Goal: Ask a question

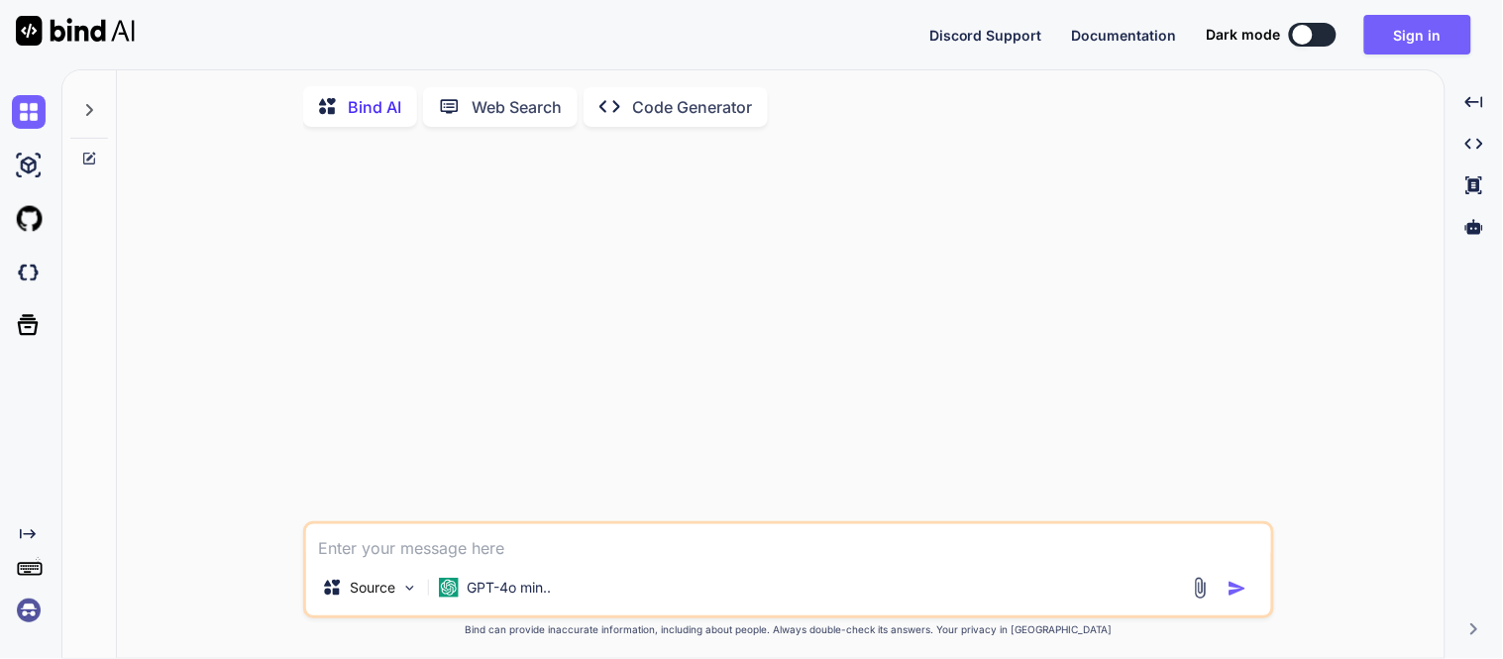
click at [1299, 52] on div "Discord Support Documentation Dark mode Sign in Created with Pixso." at bounding box center [1208, 35] width 558 height 40
click at [1313, 41] on button at bounding box center [1313, 35] width 48 height 24
type textarea "x"
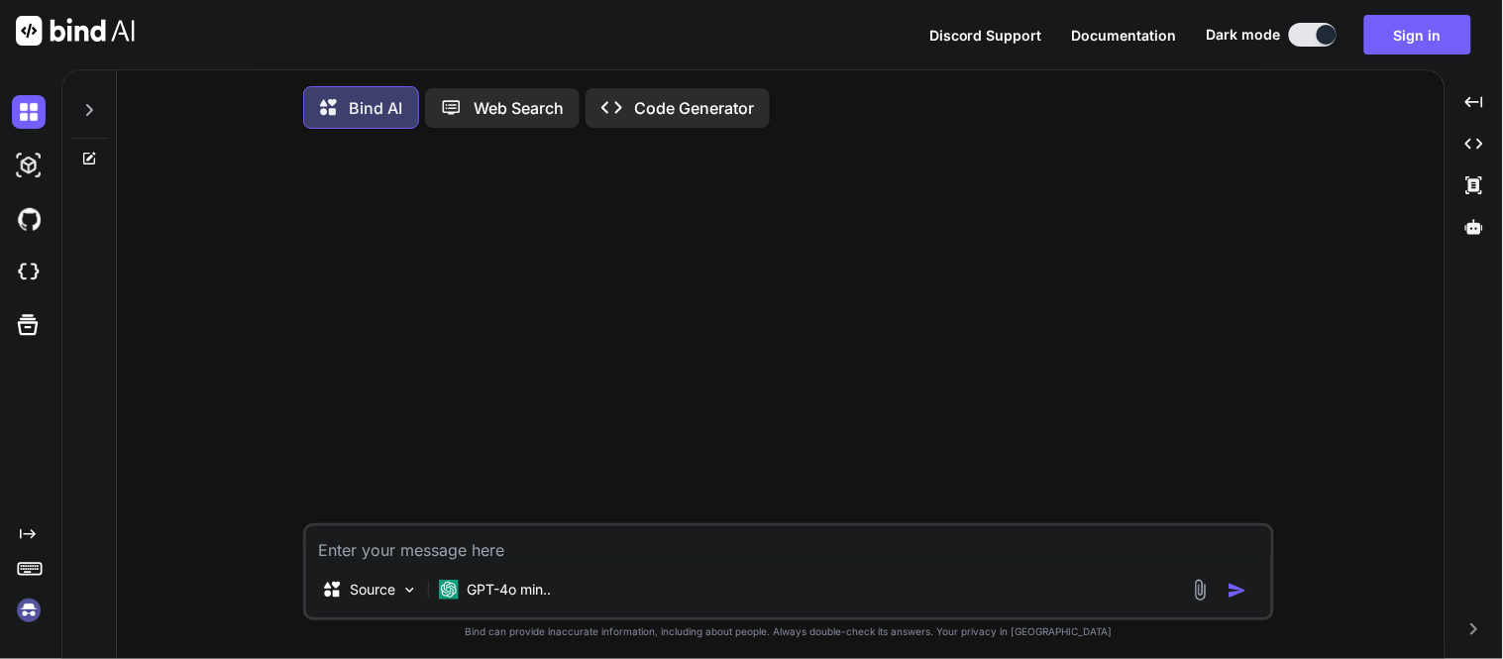
click at [575, 546] on textarea at bounding box center [788, 544] width 965 height 36
paste textarea "return Object.values(userMap).map(user => ({ firstName: user.firstName, lastNam…"
type textarea "return Object.values(userMap).map(user => ({ firstName: user.firstName, lastNam…"
type textarea "x"
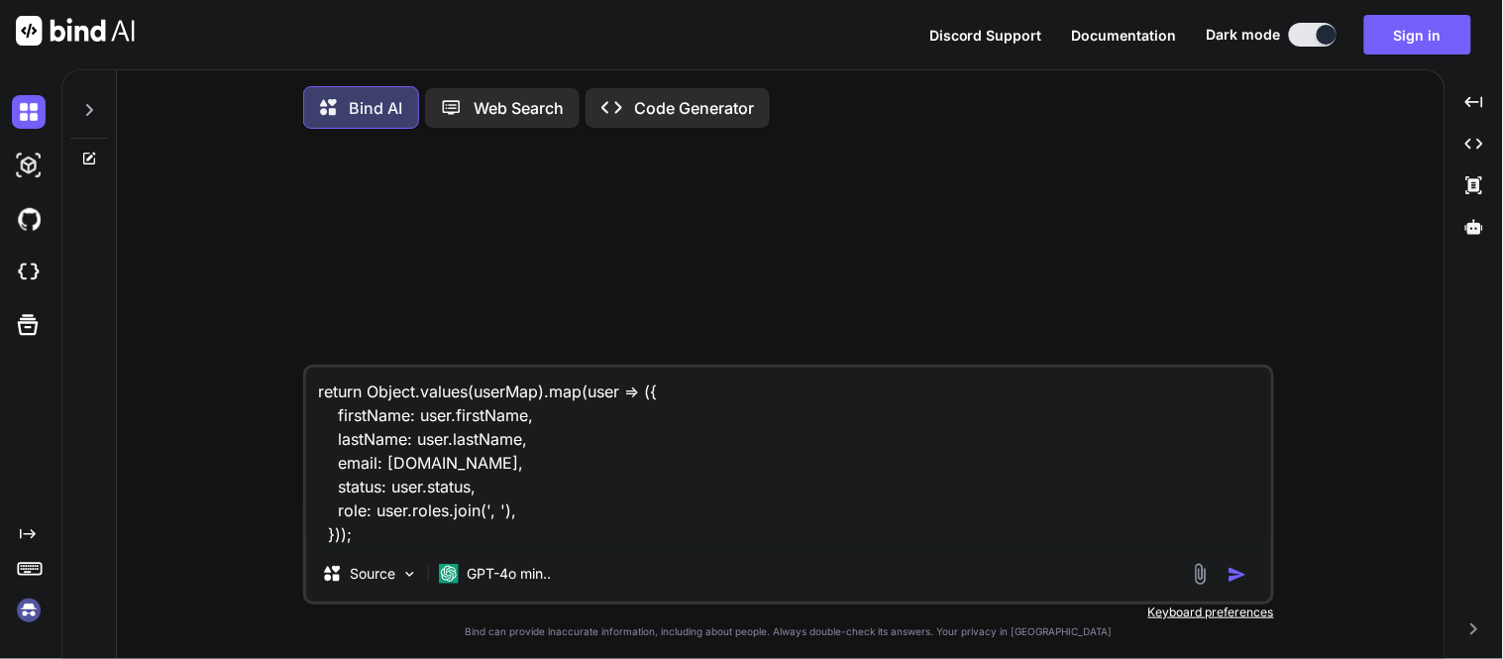
click at [391, 546] on textarea "return Object.values(userMap).map(user => ({ firstName: user.firstName, lastNam…" at bounding box center [788, 457] width 965 height 178
type textarea "return Object.values(userMap).map(user => ({ firstName: user.firstName, lastNam…"
type textarea "x"
type textarea "return Object.values(userMap).map(user => ({ firstName: user.firstName, lastNam…"
type textarea "x"
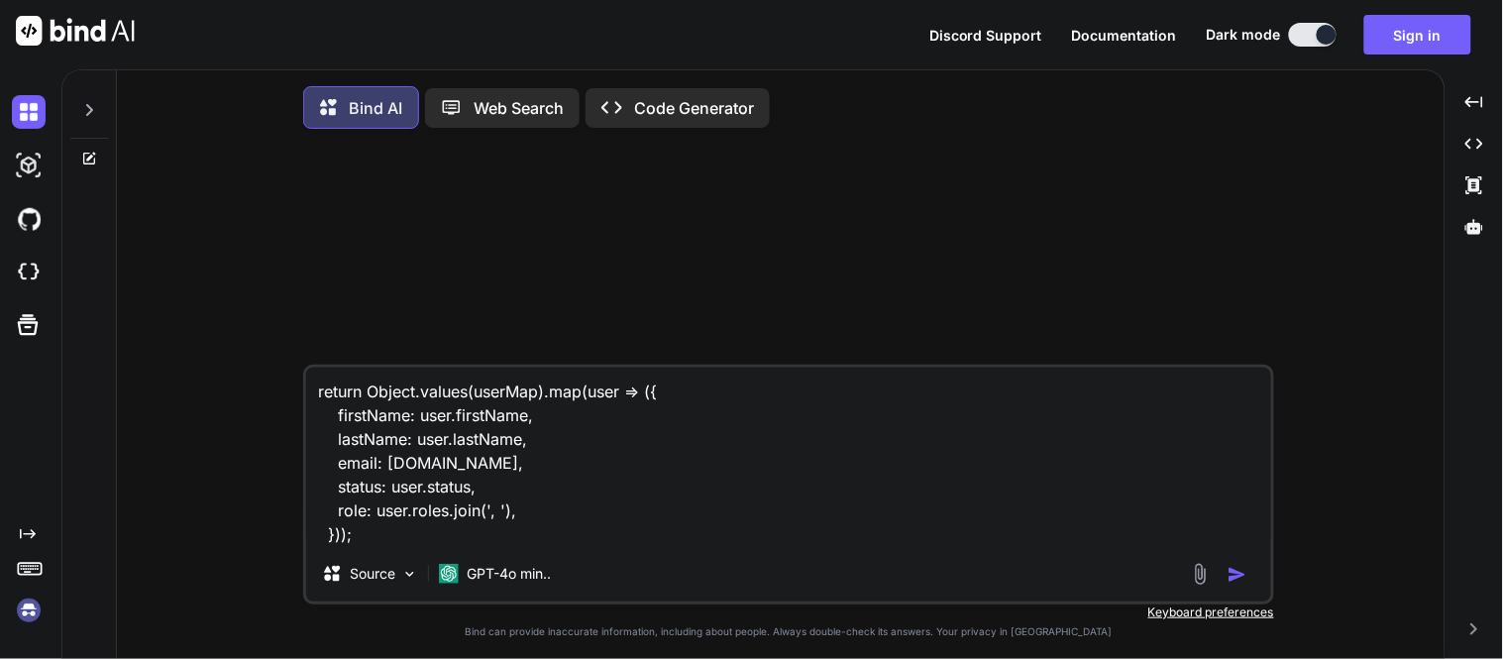
type textarea "return Object.values(userMap).map(user => ({ firstName: user.firstName, lastNam…"
type textarea "x"
type textarea "return Object.values(userMap).map(user => ({ firstName: user.firstName, lastNam…"
type textarea "x"
type textarea "return Object.values(userMap).map(user => ({ firstName: user.firstName, lastNam…"
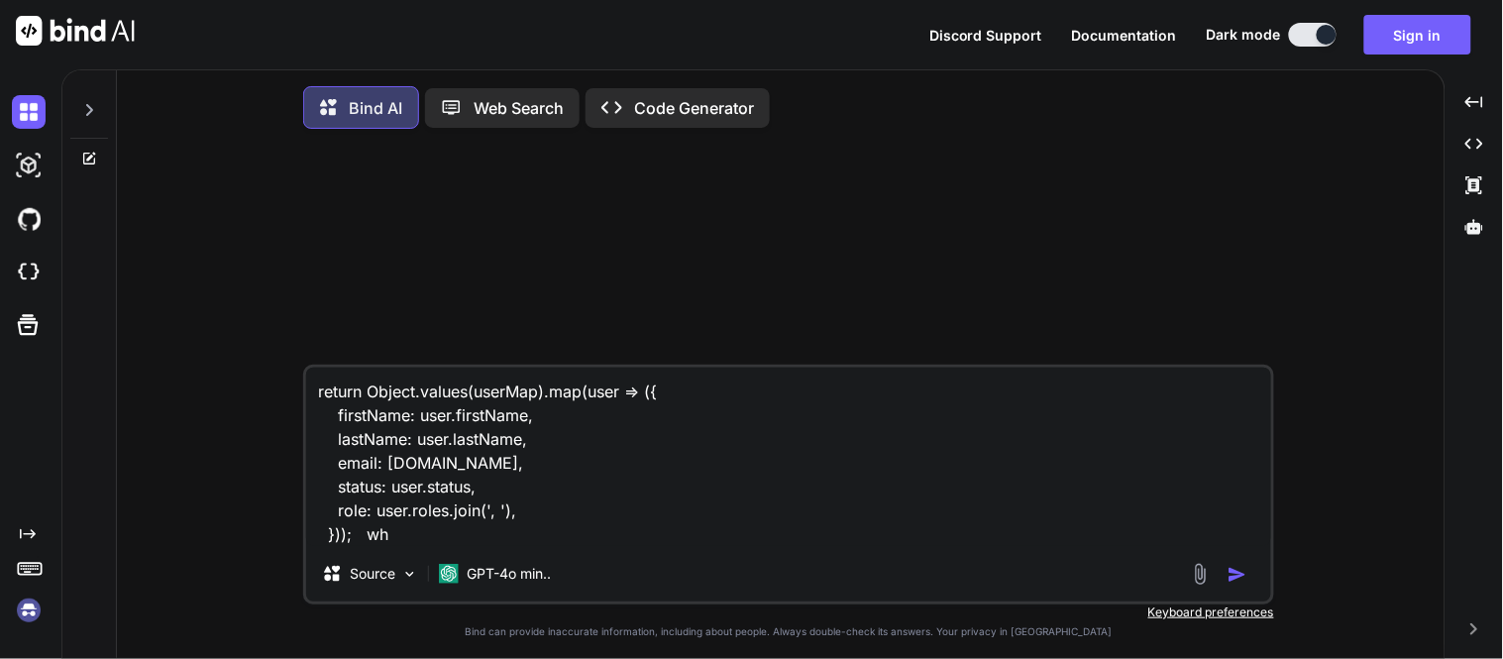
type textarea "x"
type textarea "return Object.values(userMap).map(user => ({ firstName: user.firstName, lastNam…"
type textarea "x"
type textarea "return Object.values(userMap).map(user => ({ firstName: user.firstName, lastNam…"
type textarea "x"
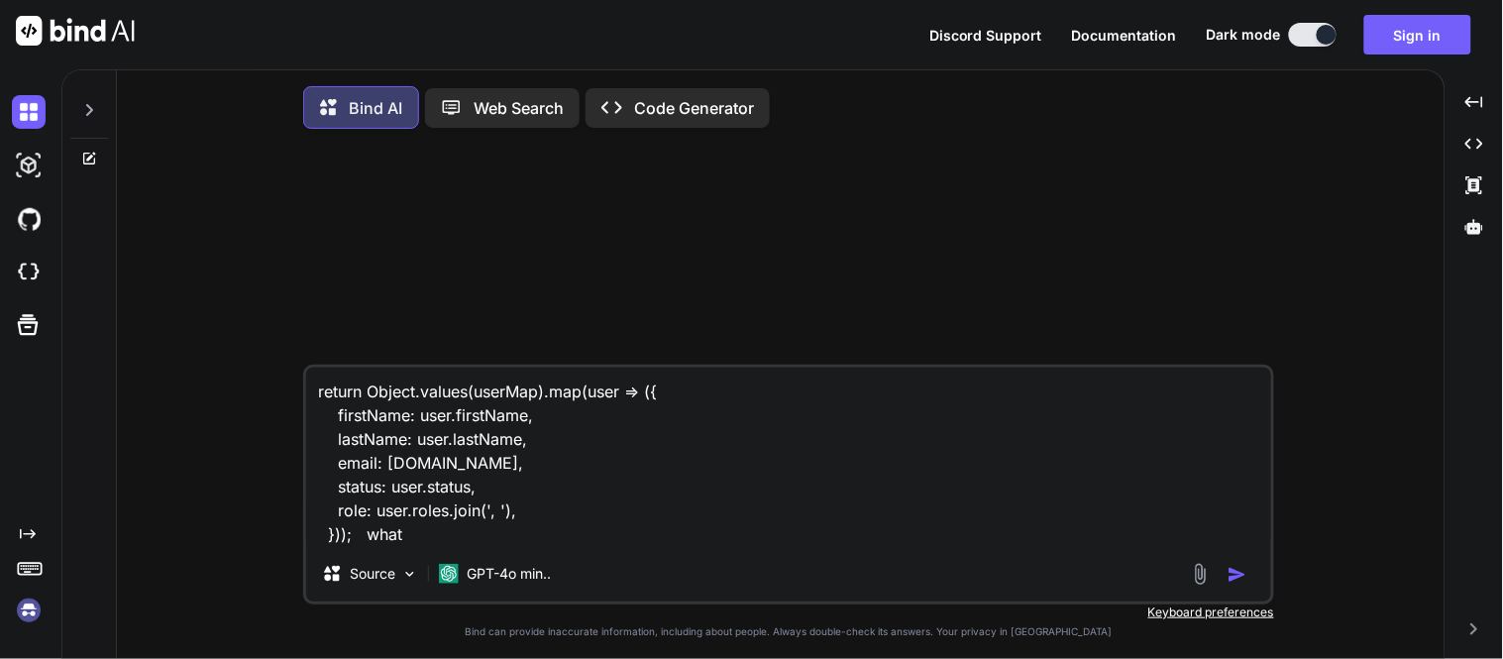
type textarea "return Object.values(userMap).map(user => ({ firstName: user.firstName, lastNam…"
type textarea "x"
type textarea "return Object.values(userMap).map(user => ({ firstName: user.firstName, lastNam…"
type textarea "x"
type textarea "return Object.values(userMap).map(user => ({ firstName: user.firstName, lastNam…"
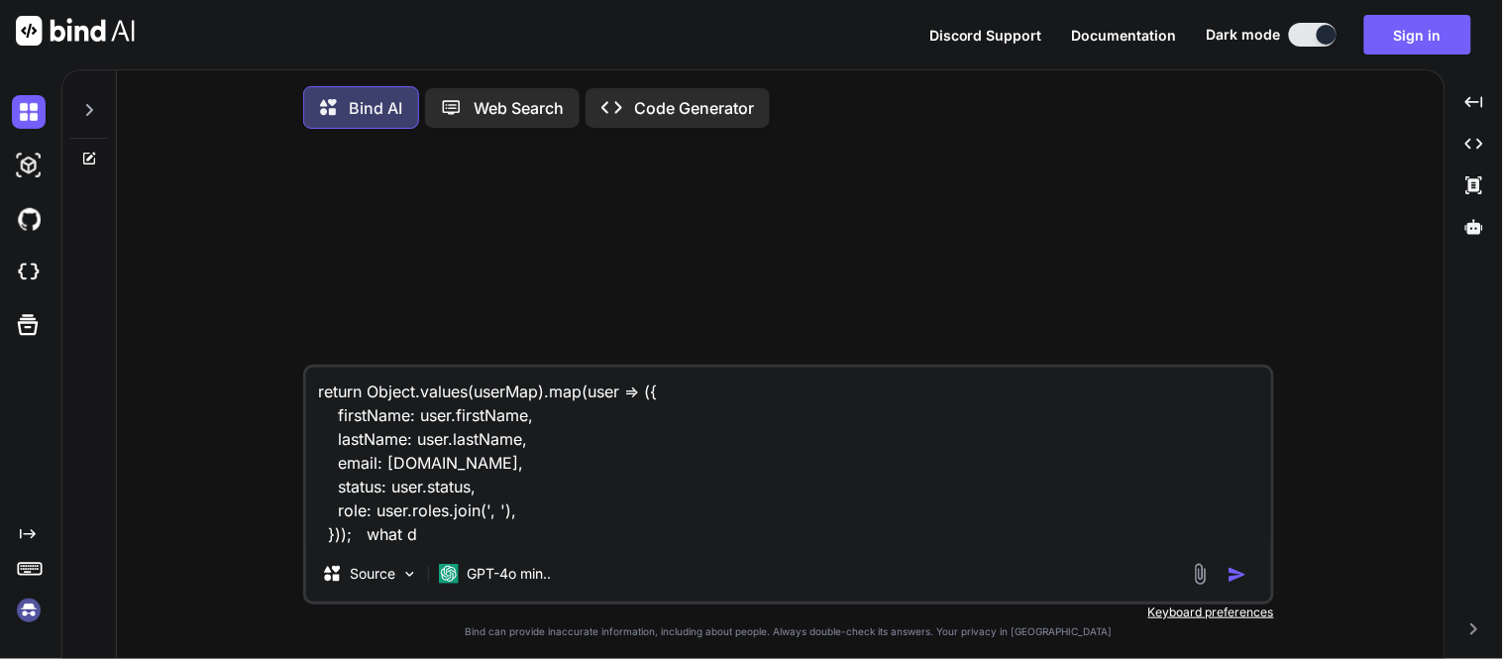
type textarea "x"
type textarea "return Object.values(userMap).map(user => ({ firstName: user.firstName, lastNam…"
type textarea "x"
type textarea "return Object.values(userMap).map(user => ({ firstName: user.firstName, lastNam…"
type textarea "x"
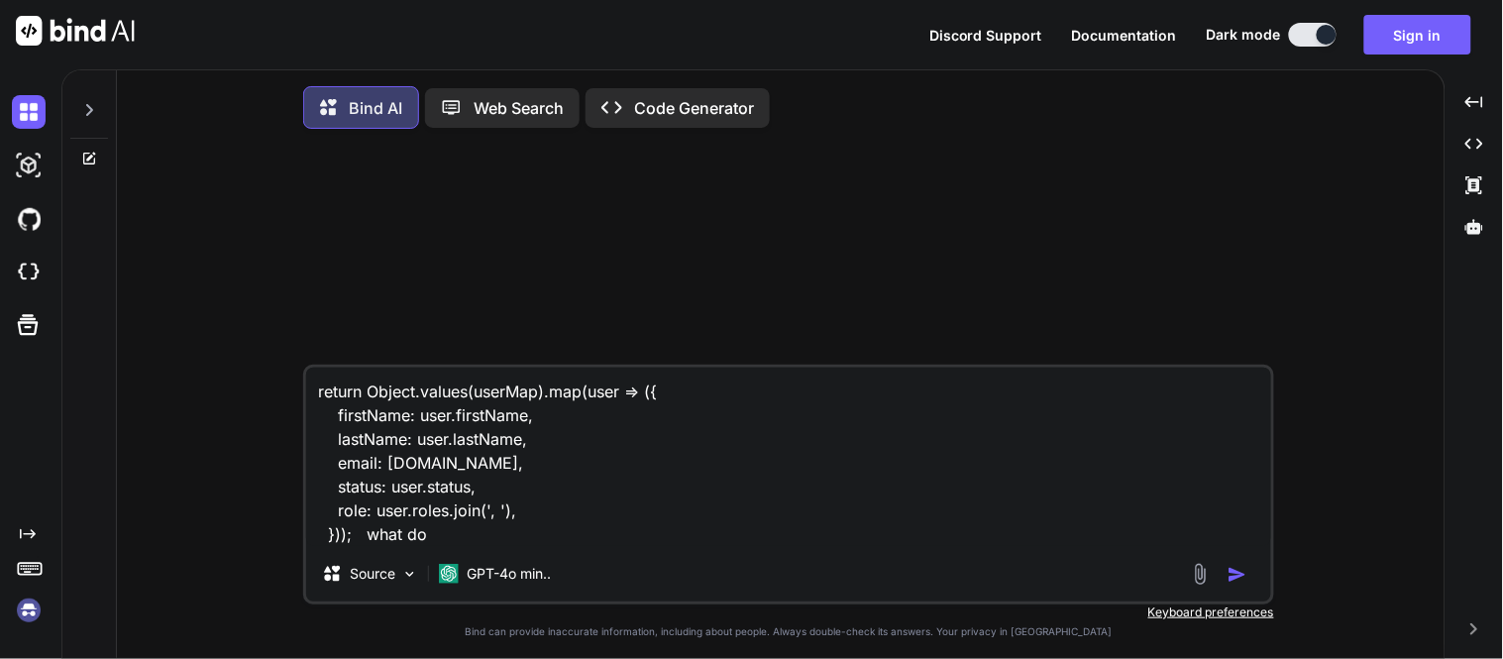
type textarea "return Object.values(userMap).map(user => ({ firstName: user.firstName, lastNam…"
type textarea "x"
type textarea "return Object.values(userMap).map(user => ({ firstName: user.firstName, lastNam…"
type textarea "x"
type textarea "return Object.values(userMap).map(user => ({ firstName: user.firstName, lastNam…"
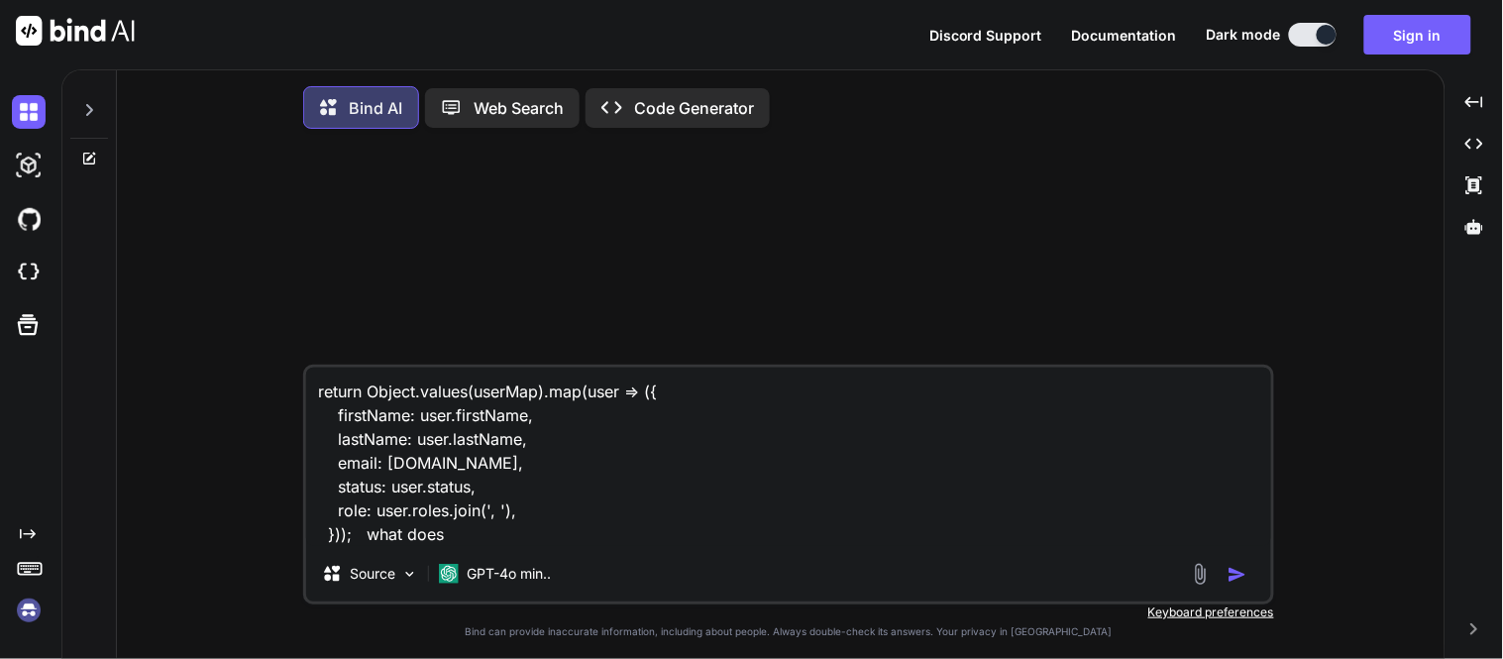
type textarea "x"
type textarea "return Object.values(userMap).map(user => ({ firstName: user.firstName, lastNam…"
type textarea "x"
type textarea "return Object.values(userMap).map(user => ({ firstName: user.firstName, lastNam…"
type textarea "x"
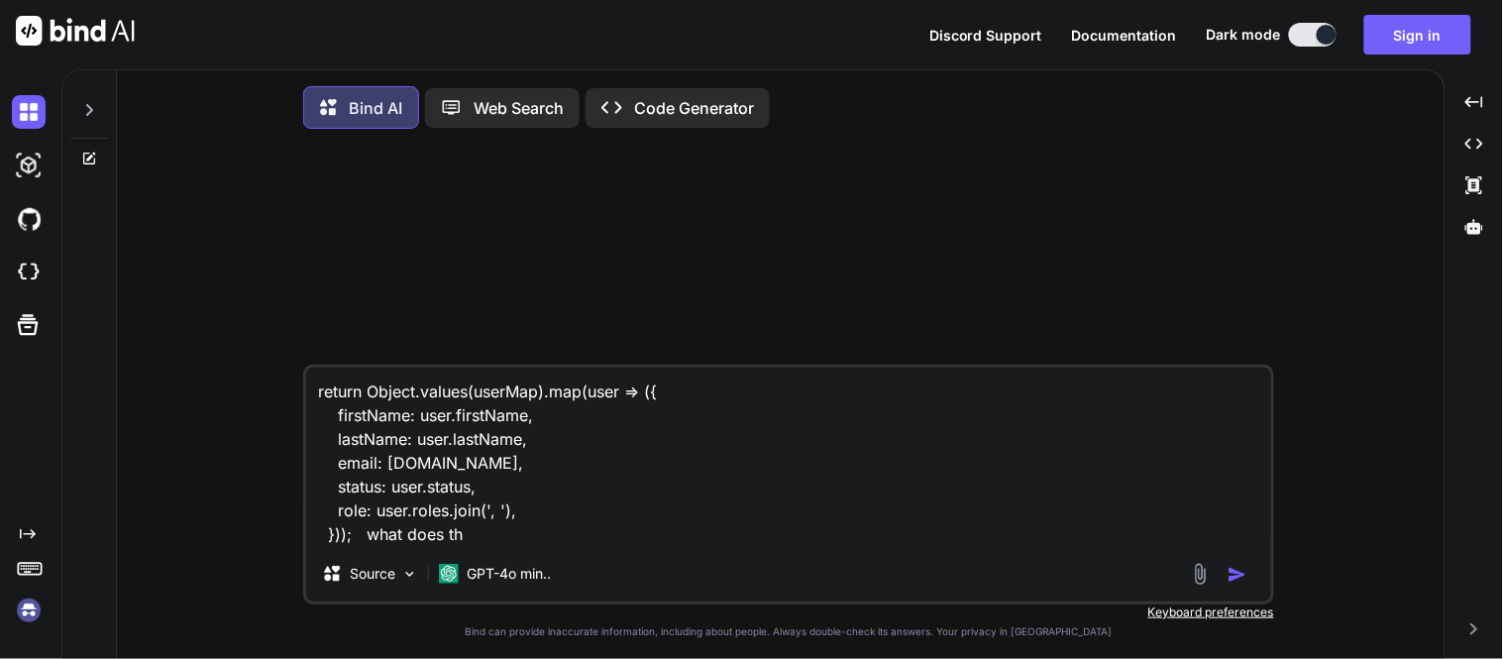
type textarea "return Object.values(userMap).map(user => ({ firstName: user.firstName, lastNam…"
type textarea "x"
type textarea "return Object.values(userMap).map(user => ({ firstName: user.firstName, lastNam…"
type textarea "x"
type textarea "return Object.values(userMap).map(user => ({ firstName: user.firstName, lastNam…"
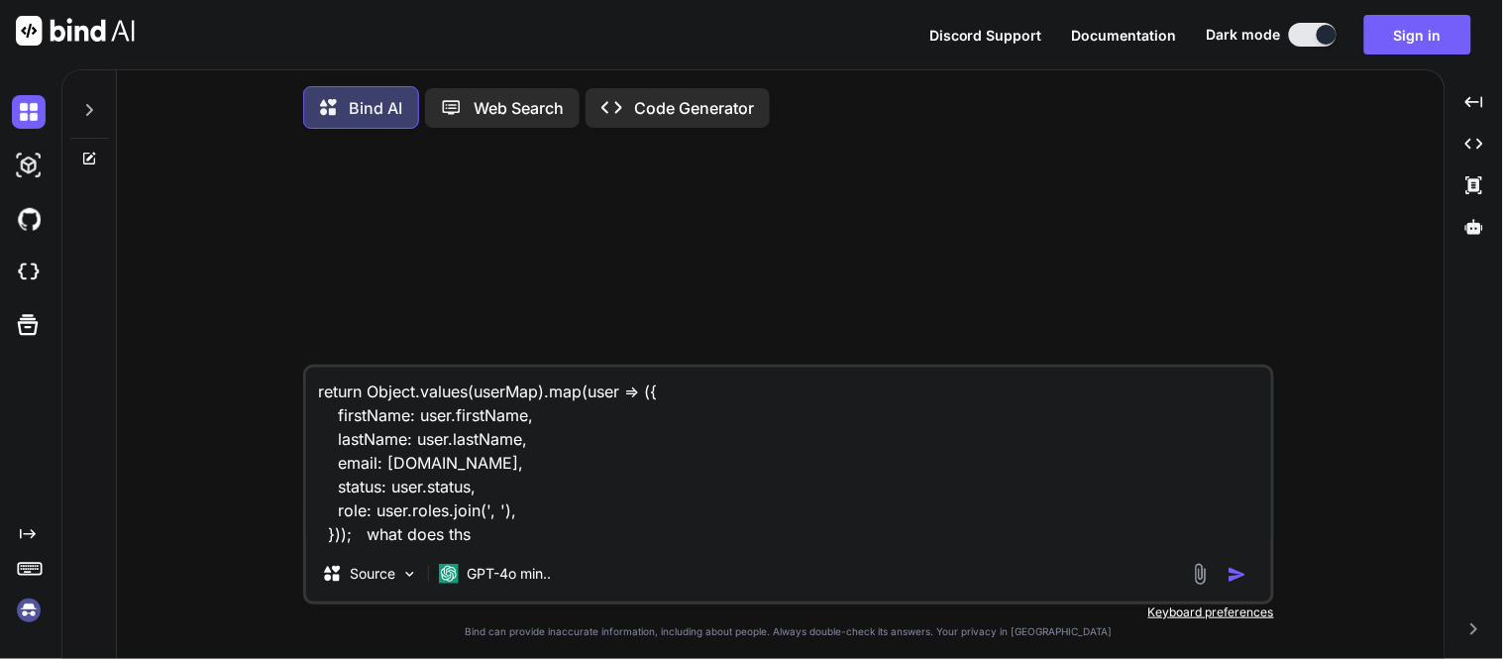
type textarea "x"
type textarea "return Object.values(userMap).map(user => ({ firstName: user.firstName, lastNam…"
type textarea "x"
type textarea "return Object.values(userMap).map(user => ({ firstName: user.firstName, lastNam…"
type textarea "x"
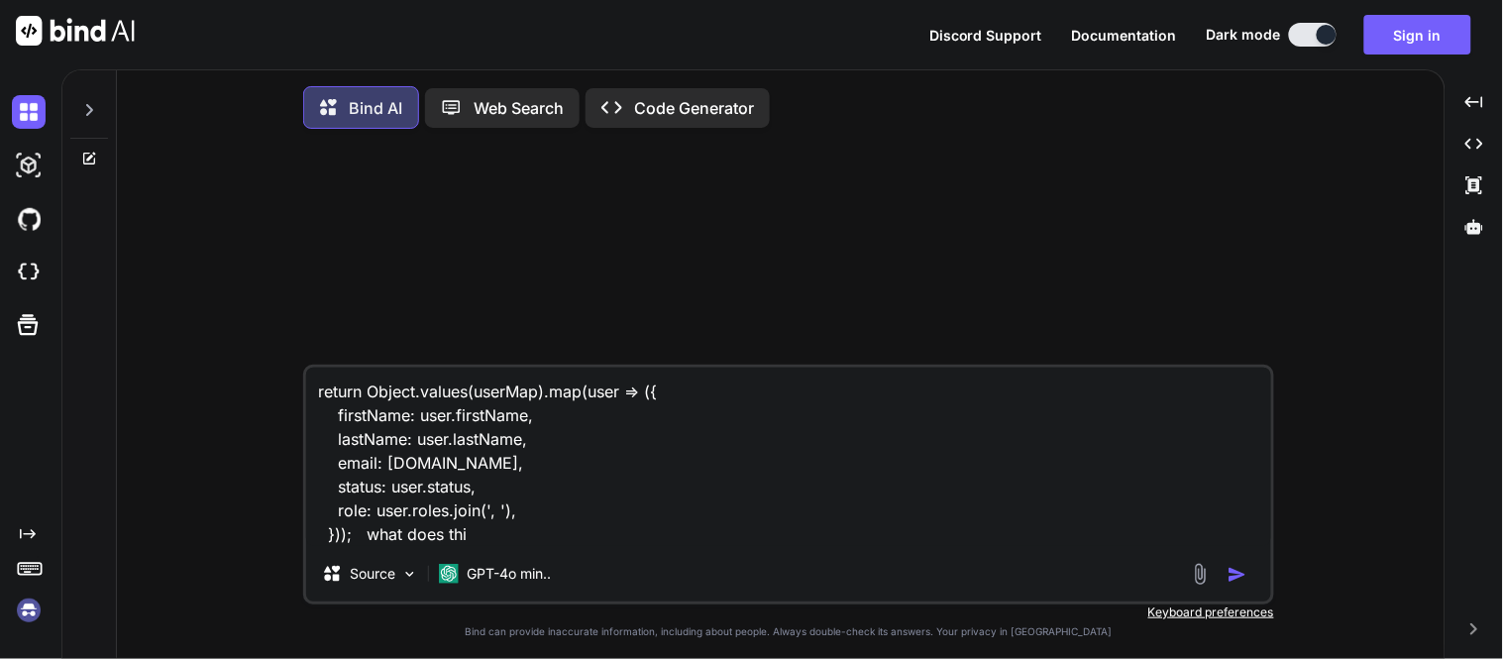
type textarea "return Object.values(userMap).map(user => ({ firstName: user.firstName, lastNam…"
type textarea "x"
type textarea "return Object.values(userMap).map(user => ({ firstName: user.firstName, lastNam…"
type textarea "x"
type textarea "return Object.values(userMap).map(user => ({ firstName: user.firstName, lastNam…"
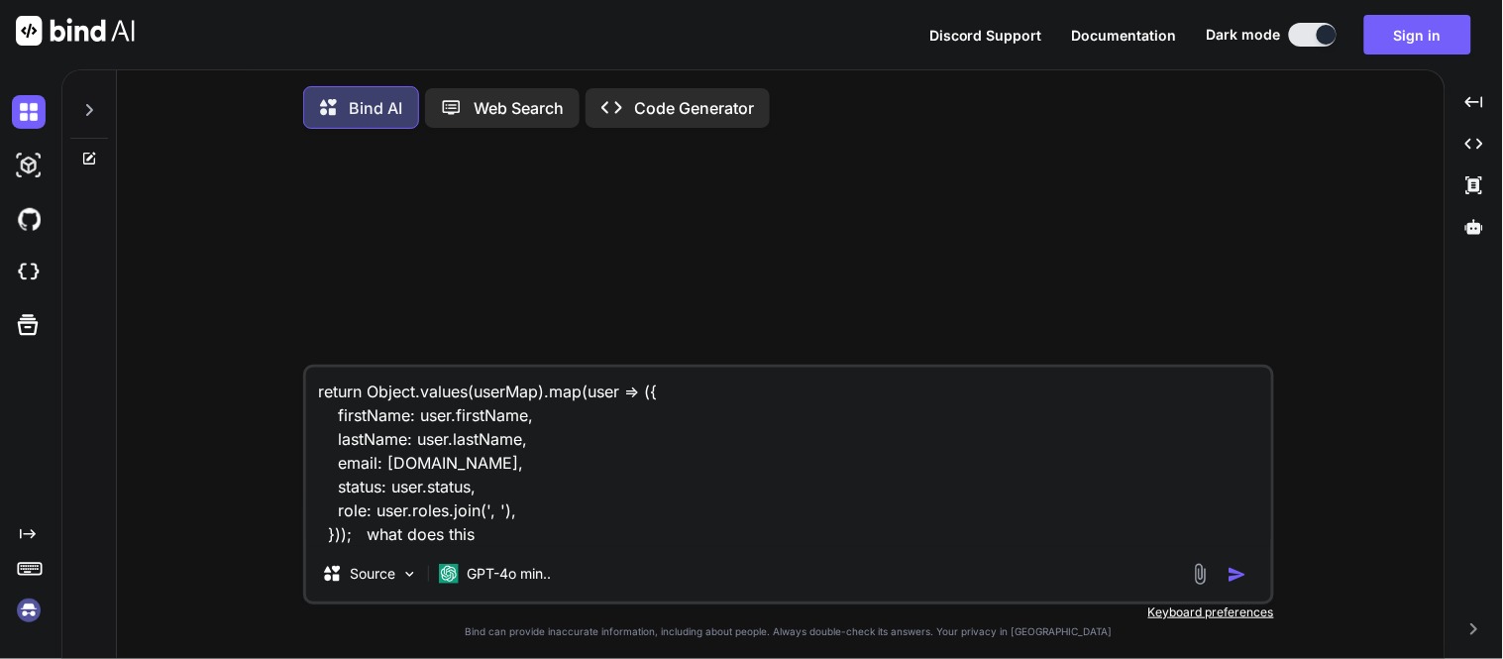
type textarea "x"
type textarea "return Object.values(userMap).map(user => ({ firstName: user.firstName, lastNam…"
type textarea "x"
type textarea "return Object.values(userMap).map(user => ({ firstName: user.firstName, lastNam…"
type textarea "x"
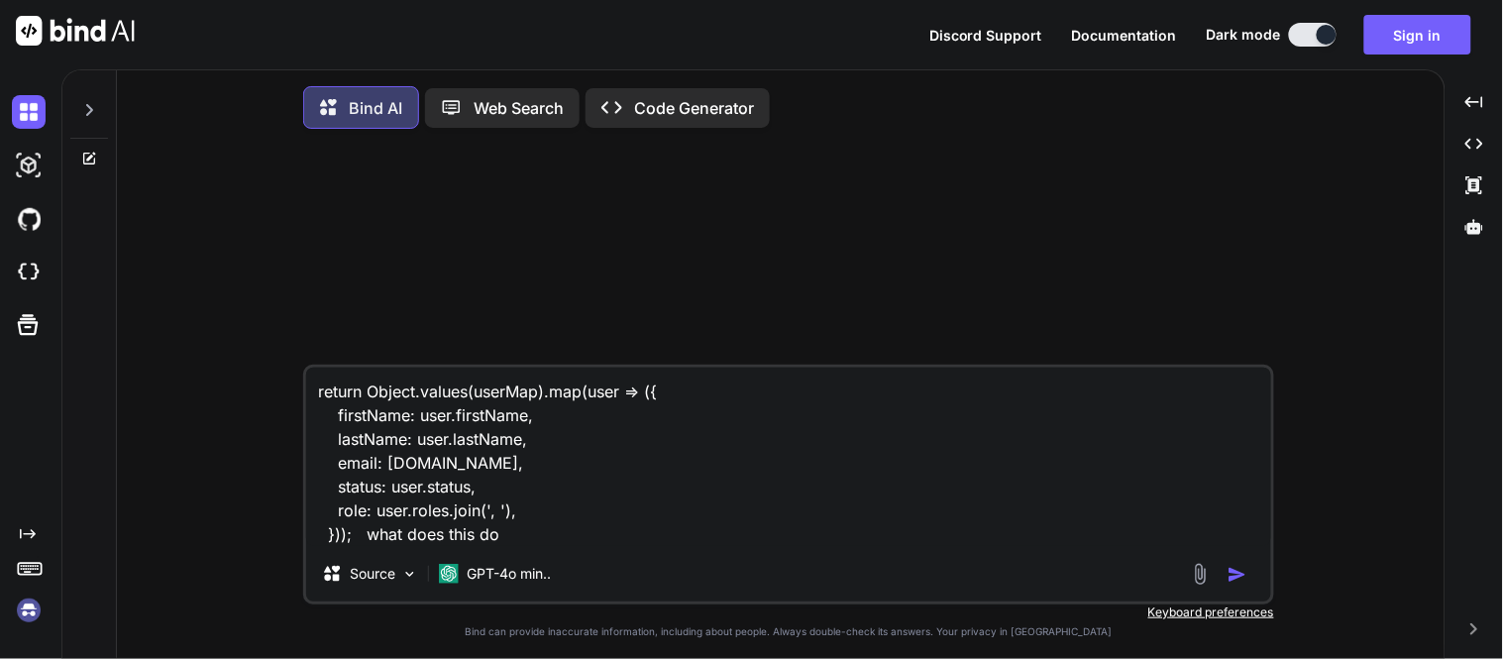
type textarea "return Object.values(userMap).map(user => ({ firstName: user.firstName, lastNam…"
type textarea "x"
type textarea "return Object.values(userMap).map(user => ({ firstName: user.firstName, lastNam…"
click at [1231, 580] on img "button" at bounding box center [1237, 575] width 20 height 20
type textarea "x"
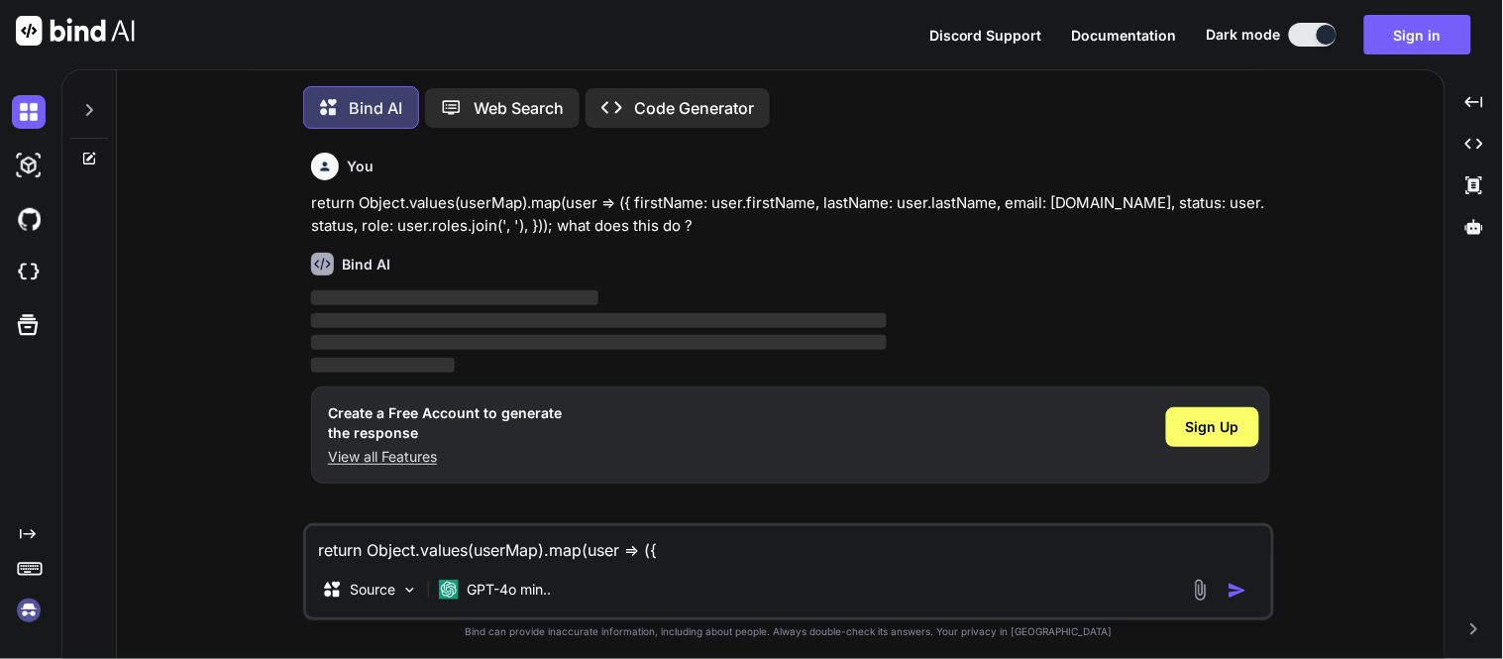
scroll to position [10, 0]
